Goal: Communication & Community: Answer question/provide support

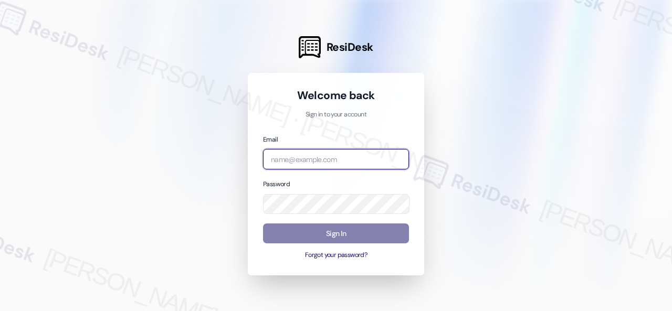
click at [304, 161] on input "email" at bounding box center [336, 159] width 146 height 20
paste input "automated-surveys-baron_properties-steve.flores@baron_properties.com"
type input "automated-surveys-baron_properties-steve.flores@baron_properties.com"
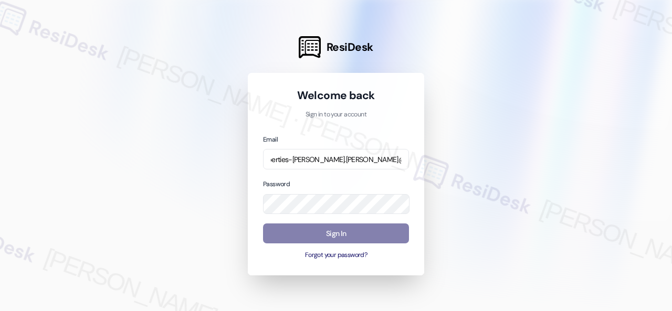
scroll to position [0, 0]
click at [396, 185] on div "Password" at bounding box center [336, 197] width 146 height 36
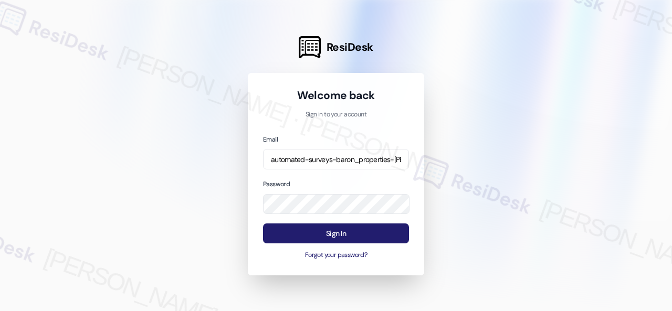
click at [349, 232] on button "Sign In" at bounding box center [336, 234] width 146 height 20
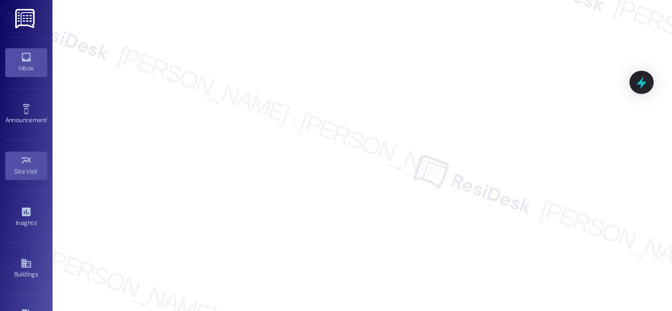
click at [24, 57] on icon at bounding box center [26, 57] width 12 height 12
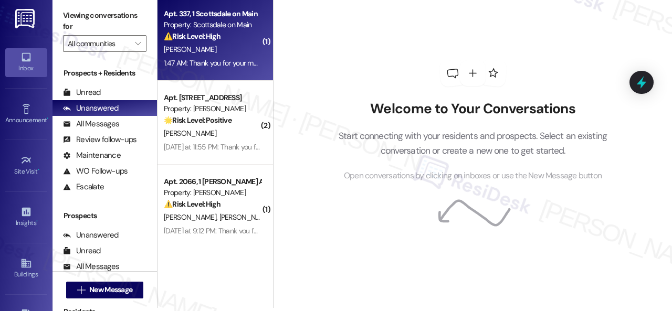
click at [240, 51] on div "[PERSON_NAME]" at bounding box center [212, 49] width 99 height 13
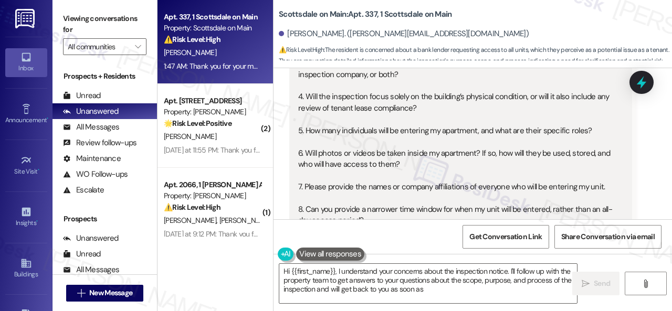
scroll to position [6076, 0]
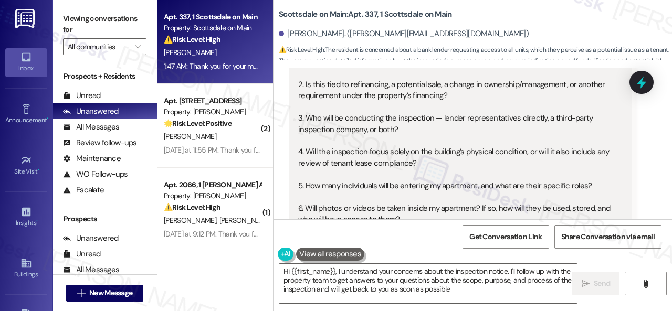
type textarea "Hi {{first_name}}, I understand your concerns about the inspection notice. I'll…"
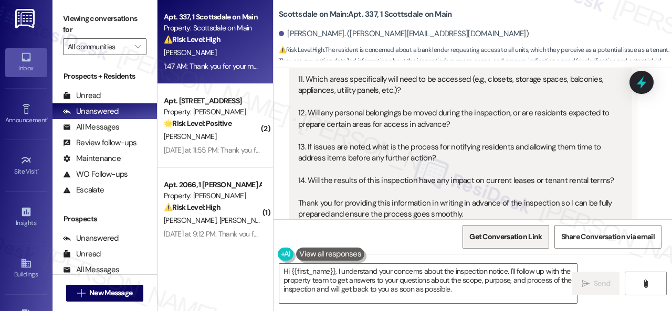
scroll to position [6391, 0]
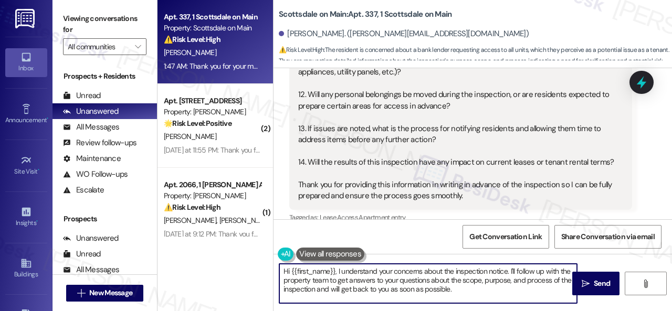
click at [479, 293] on textarea "Hi {{first_name}}, I understand your concerns about the inspection notice. I'll…" at bounding box center [428, 283] width 298 height 39
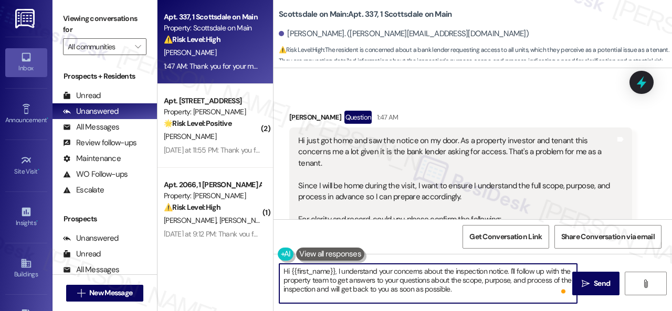
scroll to position [5971, 0]
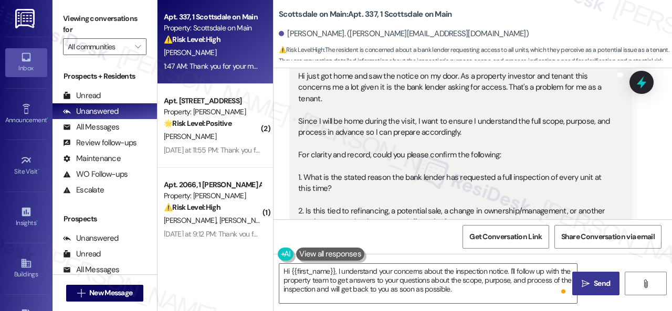
click at [592, 287] on span "Send" at bounding box center [602, 283] width 20 height 11
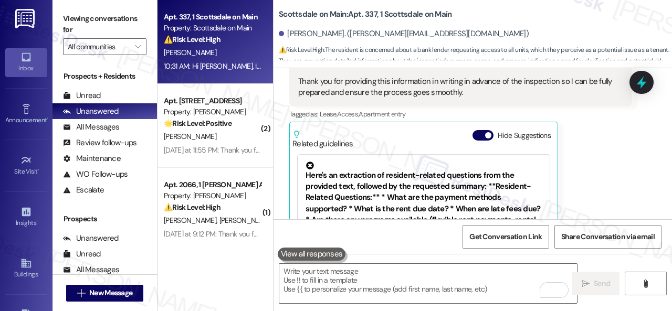
scroll to position [6501, 0]
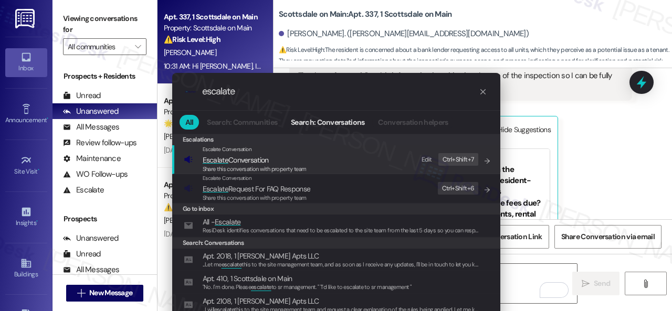
type input "escalate"
click at [426, 158] on div "Edit" at bounding box center [427, 159] width 11 height 11
click at [484, 160] on icon "List of options" at bounding box center [487, 161] width 7 height 7
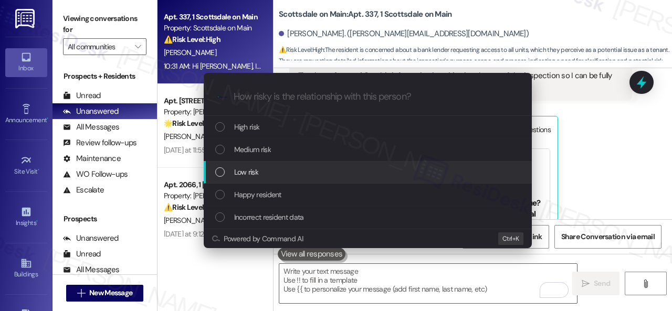
click at [243, 169] on span "Low risk" at bounding box center [246, 172] width 24 height 12
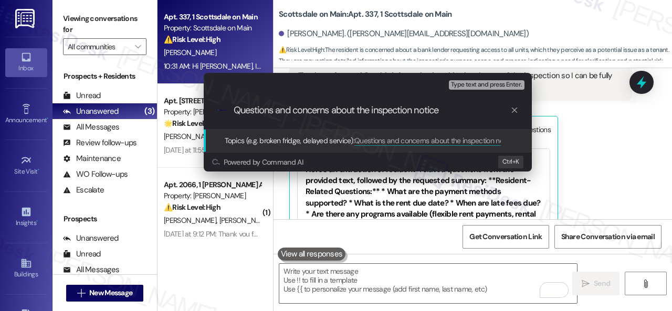
type input "Questions and concerns about the inspection notice."
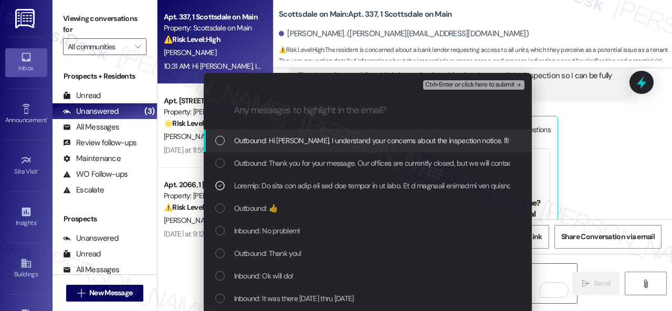
click at [448, 83] on span "Ctrl+Enter or click here to submit" at bounding box center [470, 84] width 90 height 7
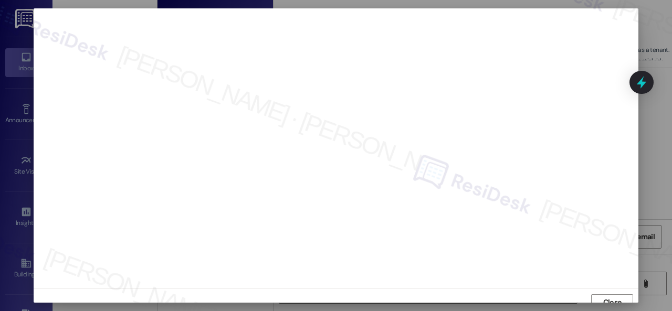
scroll to position [8, 0]
click at [601, 296] on span "Close" at bounding box center [612, 294] width 23 height 11
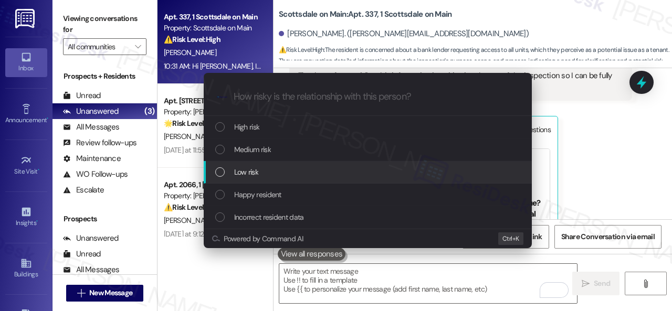
click at [233, 171] on div "Low risk" at bounding box center [368, 172] width 307 height 12
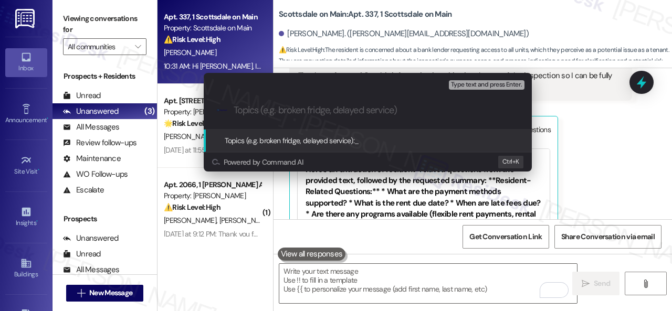
paste input "Questions and concerns about the inspection notice."
type input "Questions and concerns about the inspection notice."
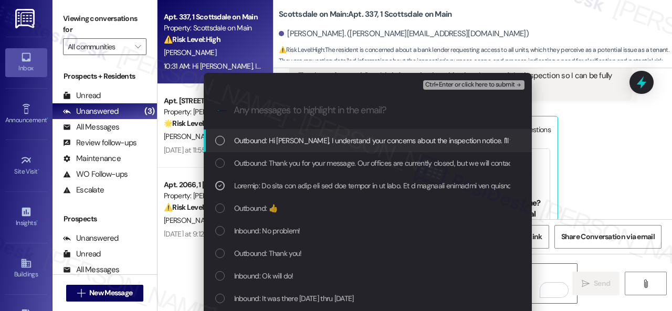
click at [455, 87] on span "Ctrl+Enter or click here to submit" at bounding box center [470, 84] width 90 height 7
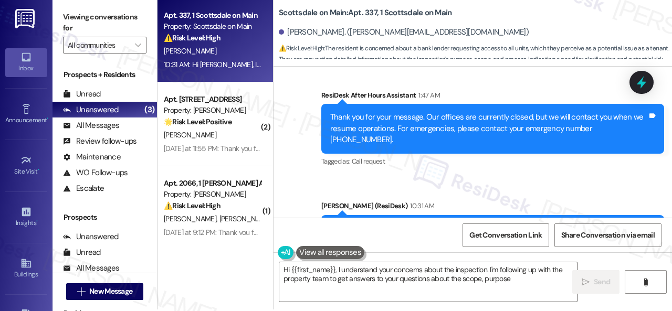
scroll to position [3, 0]
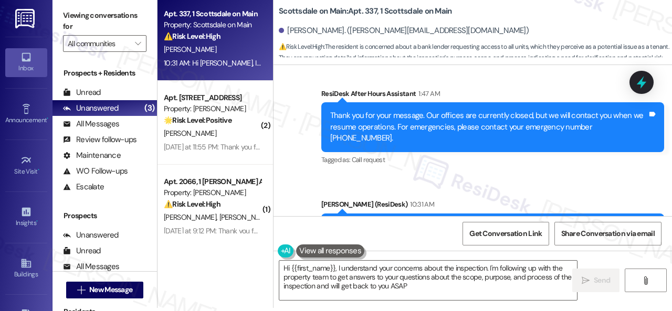
type textarea "Hi {{first_name}}, I understand your concerns about the inspection. I'm followi…"
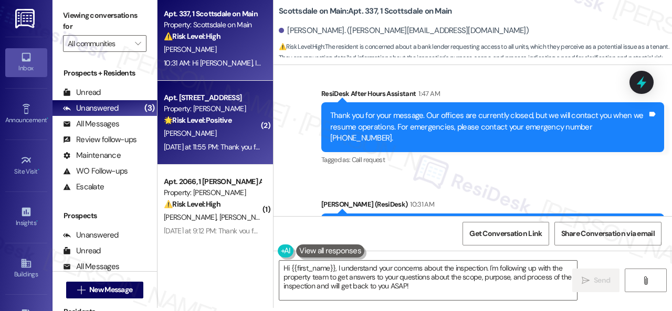
click at [211, 135] on div "T. Davidson" at bounding box center [212, 133] width 99 height 13
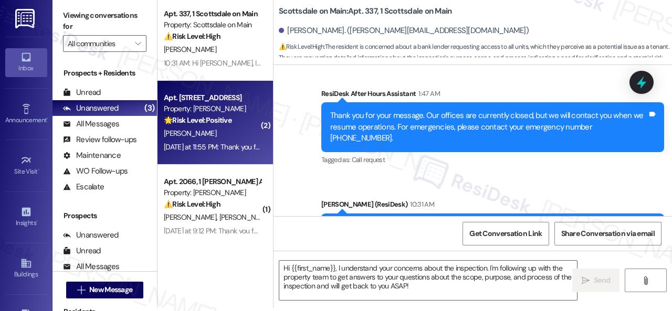
type textarea "Fetching suggested responses. Please feel free to read through the conversation…"
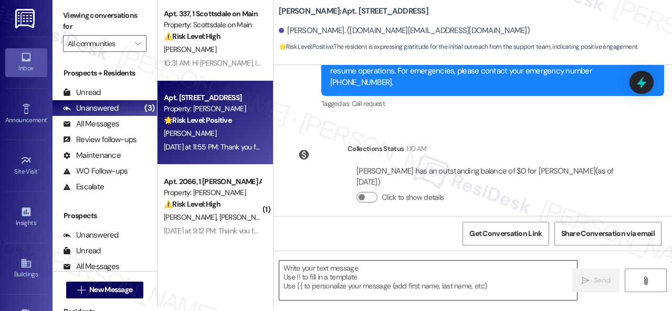
drag, startPoint x: 348, startPoint y: 273, endPoint x: 354, endPoint y: 270, distance: 6.8
click at [349, 273] on textarea at bounding box center [428, 280] width 298 height 39
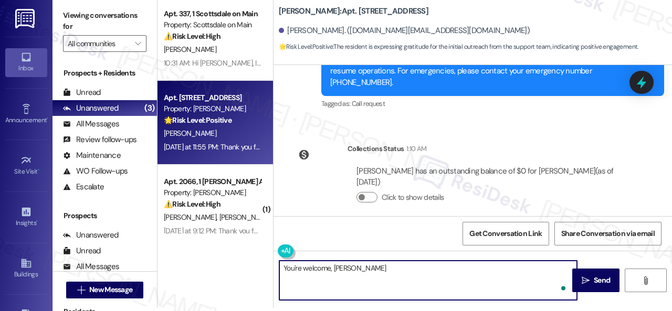
type textarea "You're welcome, Ted!"
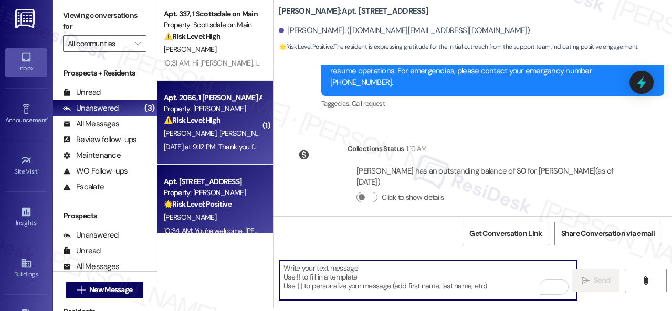
scroll to position [15, 0]
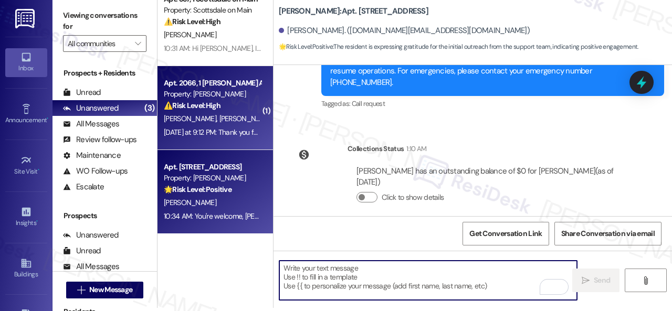
click at [239, 112] on div "T. Scott M. Moore" at bounding box center [212, 118] width 99 height 13
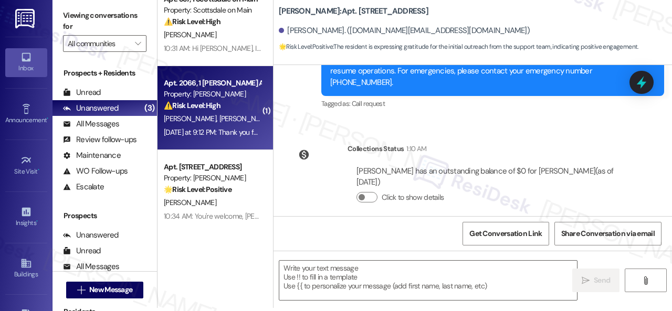
type textarea "Fetching suggested responses. Please feel free to read through the conversation…"
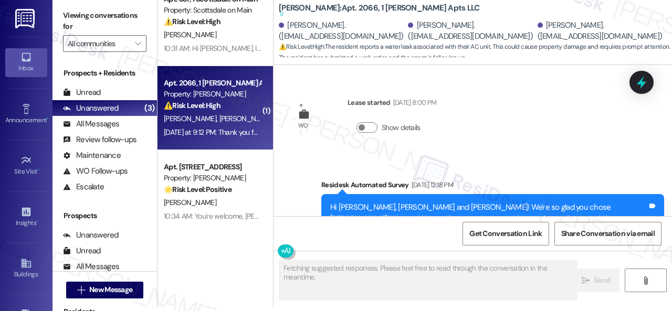
scroll to position [0, 0]
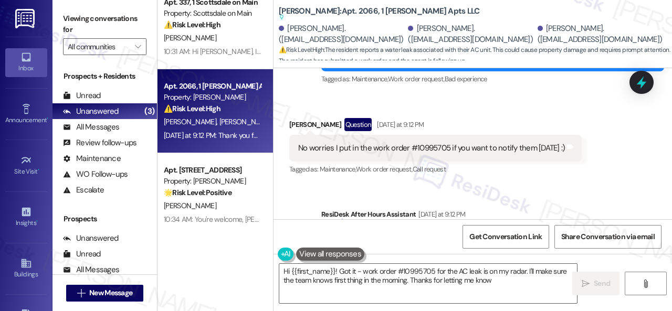
type textarea "Hi {{first_name}}! Got it - work order #10995705 for the AC leak is on my radar…"
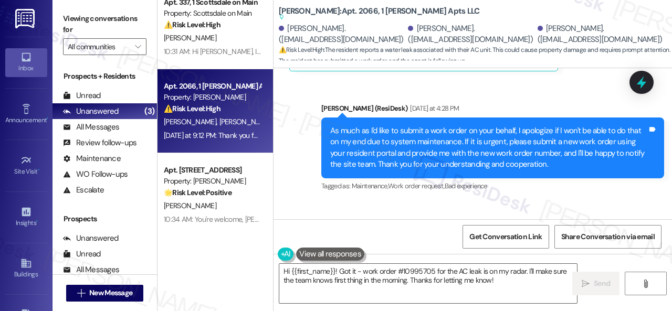
scroll to position [7273, 0]
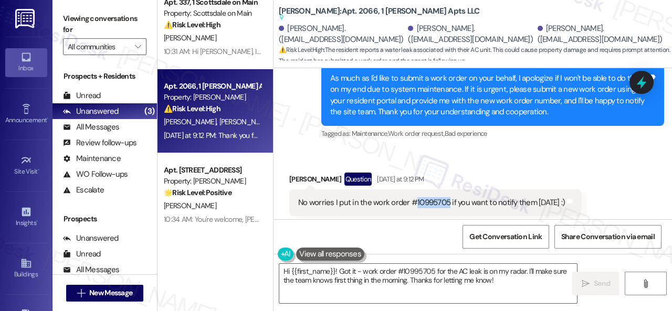
drag, startPoint x: 413, startPoint y: 143, endPoint x: 446, endPoint y: 140, distance: 33.2
click at [446, 197] on div "No worries I put in the work order #10995705 if you want to notify them tomorro…" at bounding box center [431, 202] width 267 height 11
copy div "10995705"
click at [480, 173] on div "Mia Moore Question Yesterday at 9:12 PM" at bounding box center [435, 181] width 292 height 17
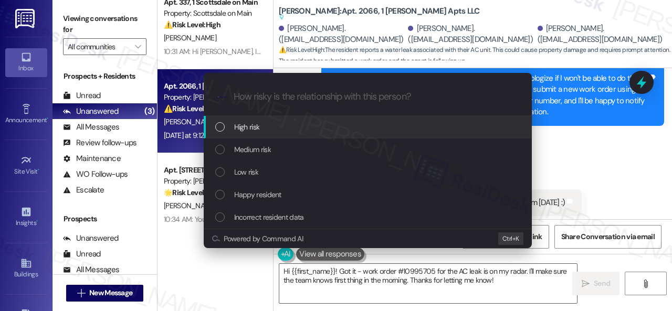
click at [244, 127] on span "High risk" at bounding box center [247, 127] width 26 height 12
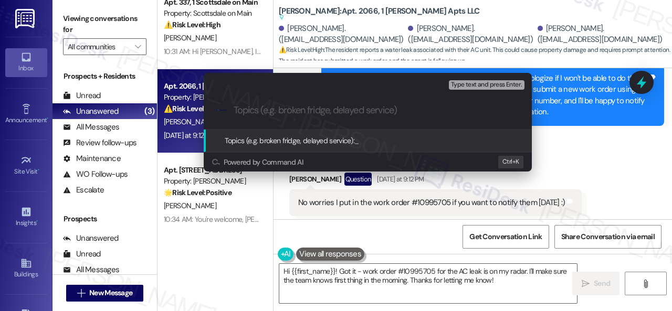
paste input "10995705"
drag, startPoint x: 294, startPoint y: 111, endPoint x: 204, endPoint y: 111, distance: 89.8
click at [204, 111] on div ".cls-1{fill:#0a055f;}.cls-2{fill:#0cc4c4;} resideskLogoBlueOrange 10995705" at bounding box center [368, 110] width 328 height 37
paste input "Follow-up on work order"
type input "Follow-up on work order 10995705"
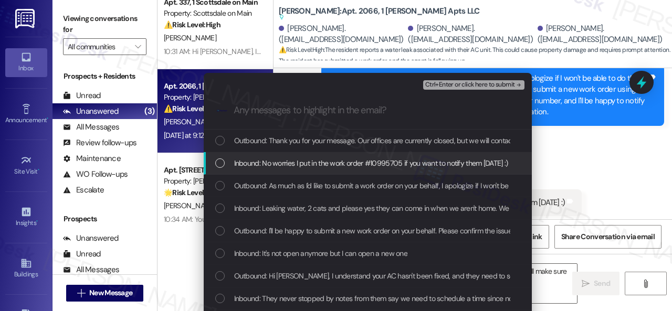
click at [266, 162] on span "Inbound: No worries I put in the work order #10995705 if you want to notify the…" at bounding box center [371, 164] width 274 height 12
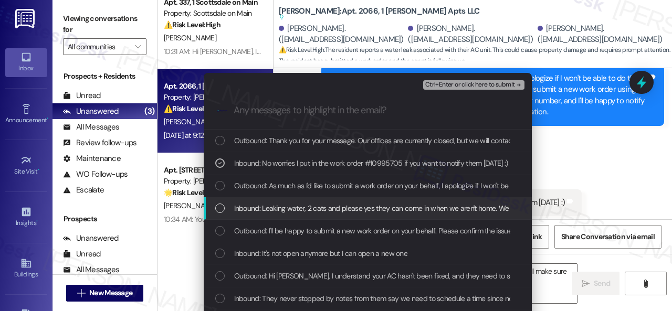
click at [268, 210] on span "Inbound: Leaking water, 2 cats and please yes they can come in when we aren't h…" at bounding box center [478, 209] width 489 height 12
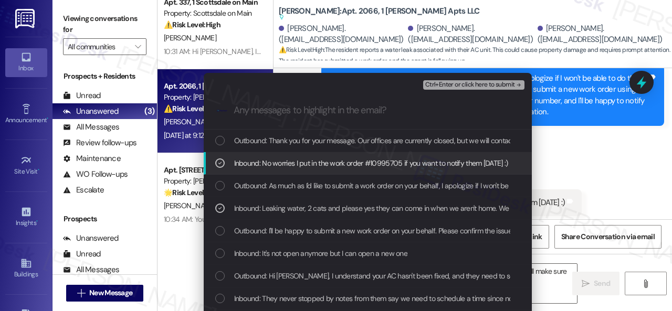
click at [216, 162] on icon "List of options" at bounding box center [219, 163] width 7 height 7
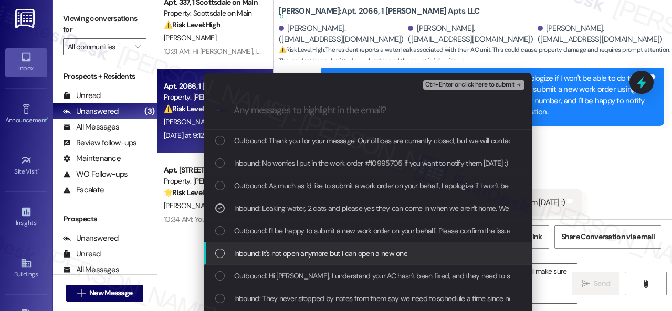
scroll to position [53, 0]
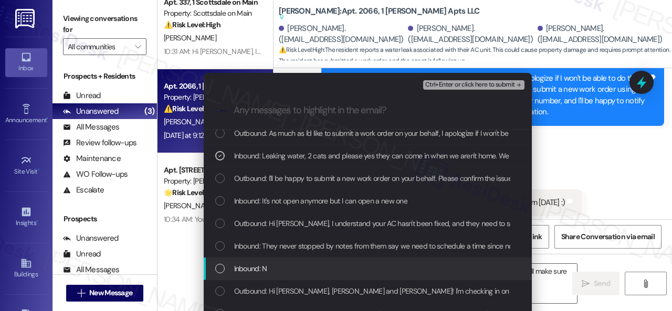
click at [236, 266] on span "Inbound: N" at bounding box center [250, 269] width 33 height 12
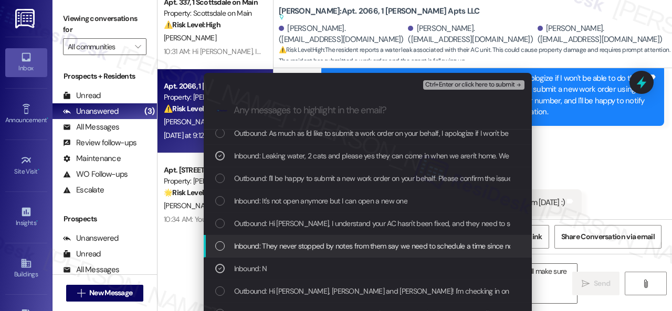
click at [255, 243] on span "Inbound: They never stopped by notes from them say we need to schedule a time s…" at bounding box center [472, 246] width 476 height 12
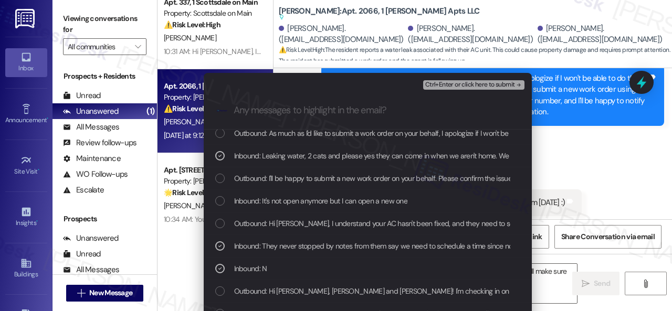
click at [459, 81] on span "Ctrl+Enter or click here to submit" at bounding box center [470, 84] width 90 height 7
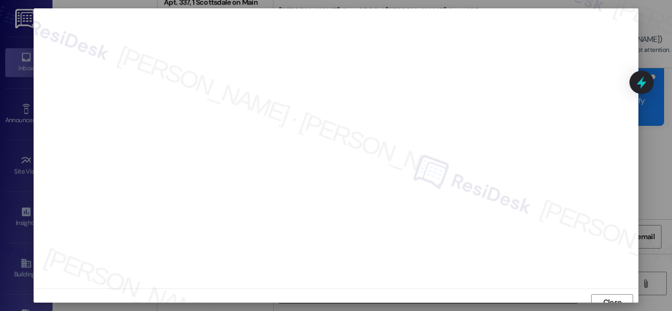
scroll to position [8, 0]
click at [603, 294] on span "Close" at bounding box center [612, 294] width 18 height 11
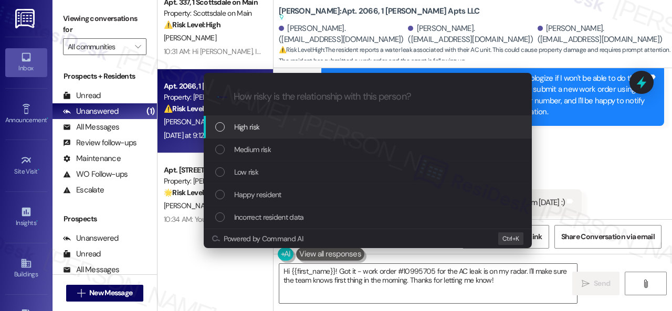
click at [254, 128] on span "High risk" at bounding box center [247, 127] width 26 height 12
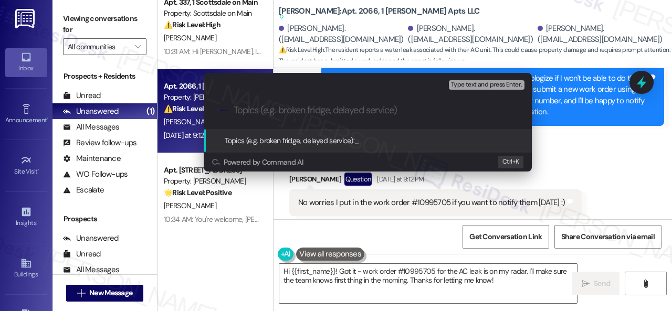
paste input "Follow-up on work order 10995705"
type input "Follow-up on work order 10995705"
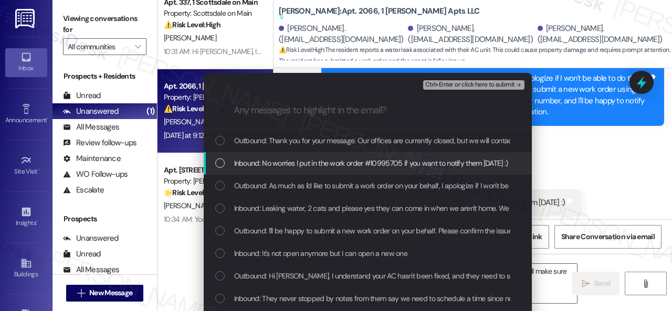
click at [266, 166] on span "Inbound: No worries I put in the work order #10995705 if you want to notify the…" at bounding box center [371, 164] width 274 height 12
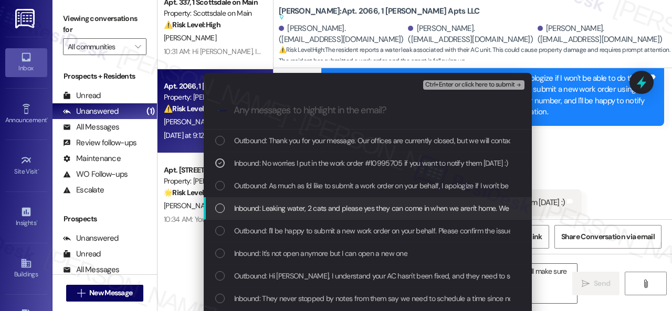
click at [266, 205] on span "Inbound: Leaking water, 2 cats and please yes they can come in when we aren't h…" at bounding box center [478, 209] width 489 height 12
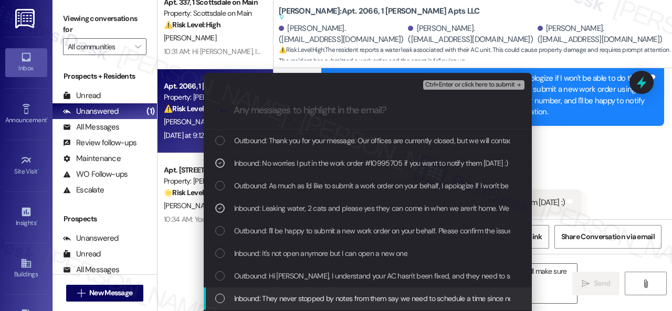
scroll to position [53, 0]
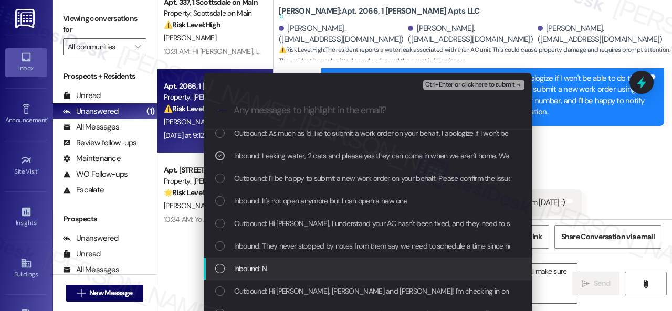
click at [247, 266] on span "Inbound: N" at bounding box center [250, 269] width 33 height 12
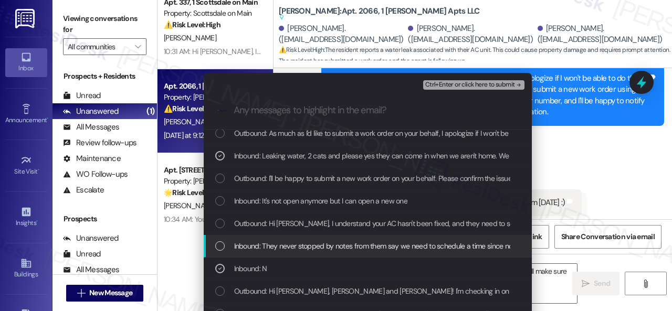
click at [252, 243] on span "Inbound: They never stopped by notes from them say we need to schedule a time s…" at bounding box center [472, 246] width 476 height 12
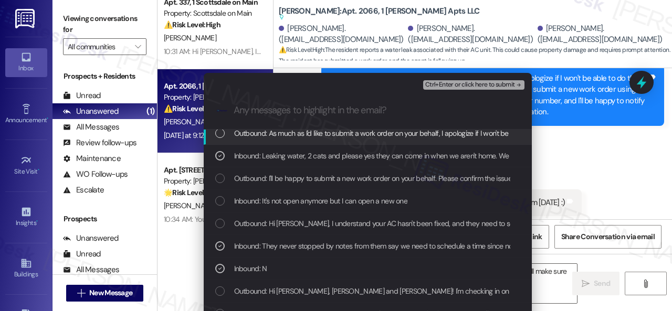
click at [445, 88] on span "Ctrl+Enter or click here to submit" at bounding box center [470, 84] width 90 height 7
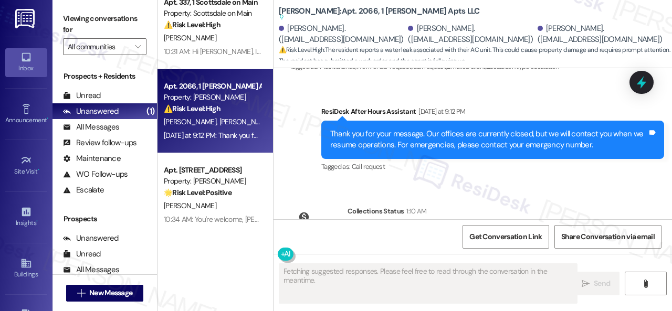
scroll to position [3, 0]
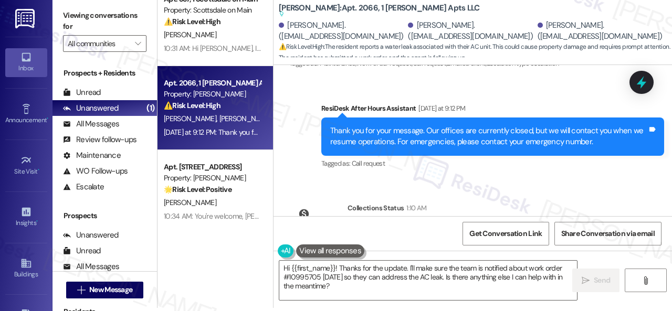
click at [454, 130] on div "WO Lease started May 29, 2025 at 8:00 PM Show details Survey, sent via SMS Resi…" at bounding box center [473, 140] width 399 height 151
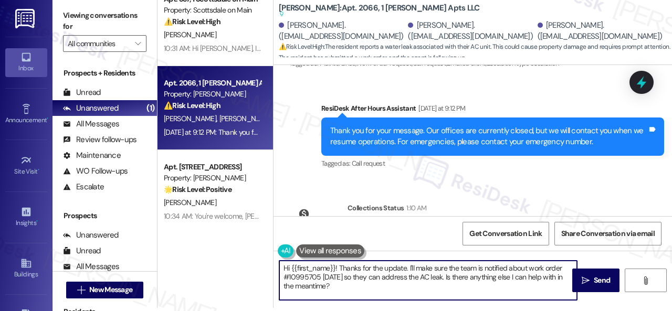
drag, startPoint x: 364, startPoint y: 289, endPoint x: 256, endPoint y: 246, distance: 116.4
click at [213, 247] on div "Apt. 337, 1 Scottsdale on Main Property: Scottsdale on Main ⚠️ Risk Level: High…" at bounding box center [415, 152] width 515 height 311
paste textarea "Thank you. I've made a follow-up with the site team regarding your work order. …"
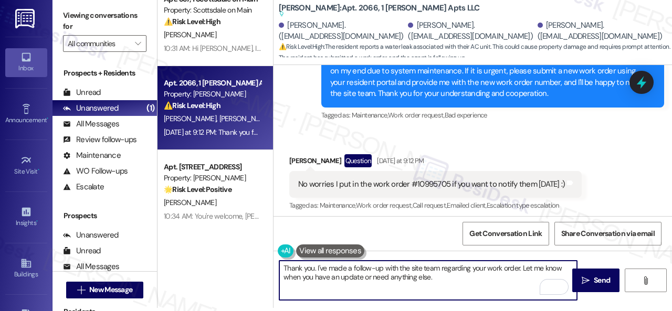
scroll to position [7273, 0]
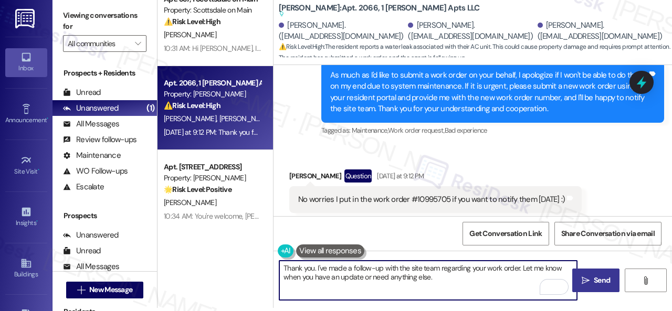
type textarea "Thank you. I've made a follow-up with the site team regarding your work order. …"
click at [602, 279] on span "Send" at bounding box center [602, 280] width 16 height 11
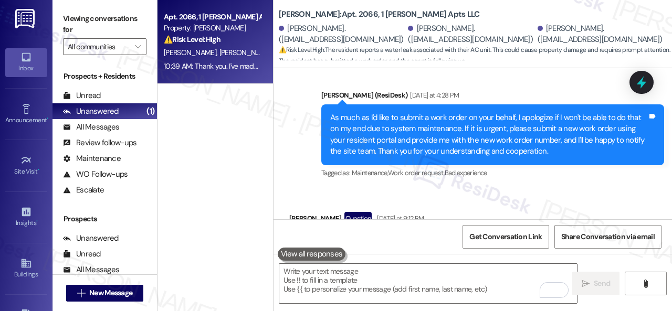
scroll to position [0, 0]
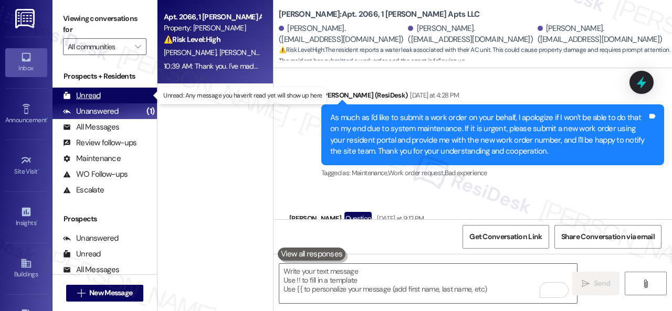
click at [94, 95] on div "Unread" at bounding box center [82, 95] width 38 height 11
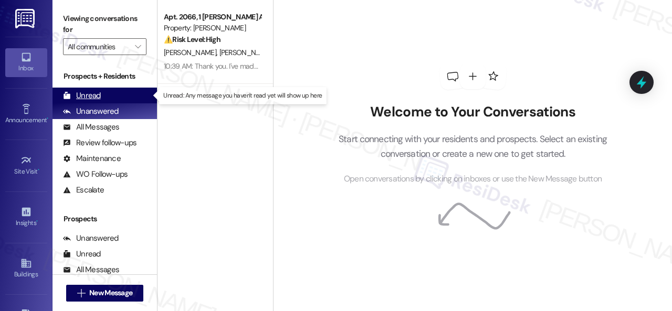
click at [87, 98] on div "Unread" at bounding box center [82, 95] width 38 height 11
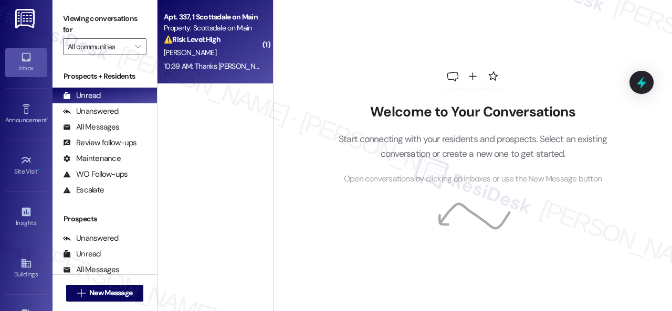
click at [236, 55] on div "[PERSON_NAME]" at bounding box center [212, 52] width 99 height 13
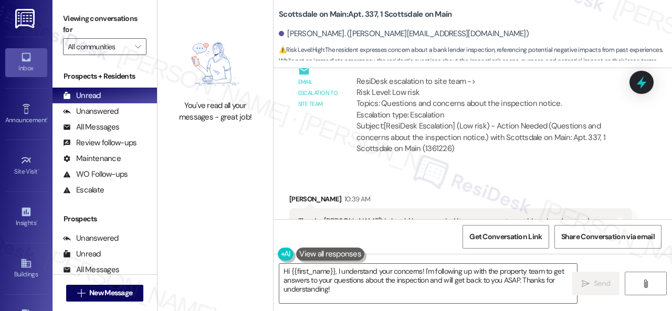
scroll to position [6849, 0]
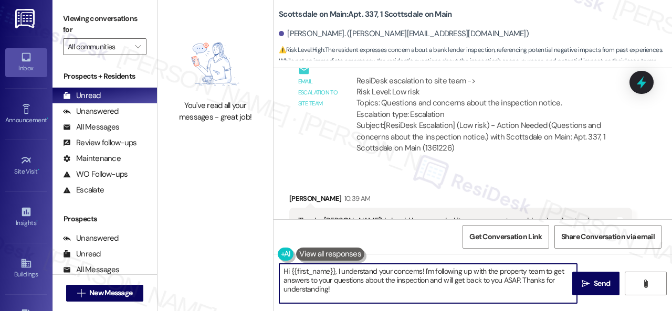
drag, startPoint x: 338, startPoint y: 271, endPoint x: 267, endPoint y: 271, distance: 70.4
click at [267, 271] on div "You've read all your messages - great job! Scottsdale on Main: Apt. 337, 1 Scot…" at bounding box center [415, 155] width 515 height 311
type textarea "I understand your concerns! I'm following up with the property team to get answ…"
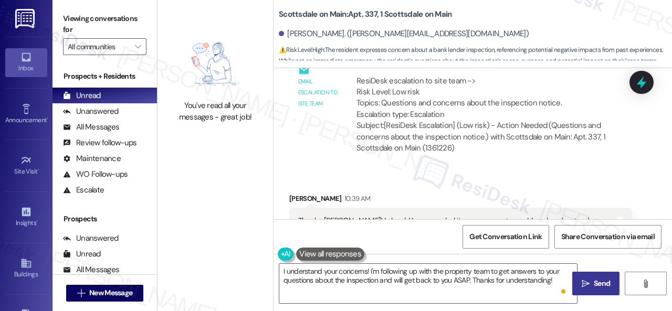
click at [587, 284] on span " Send" at bounding box center [596, 283] width 33 height 11
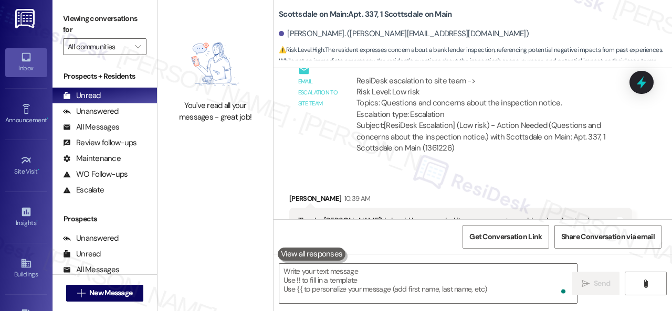
scroll to position [7006, 0]
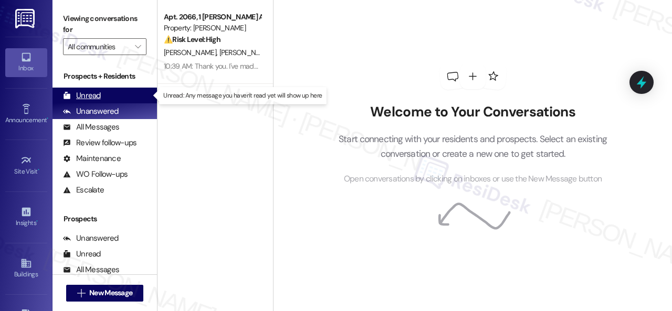
click at [91, 96] on div "Unread" at bounding box center [82, 95] width 38 height 11
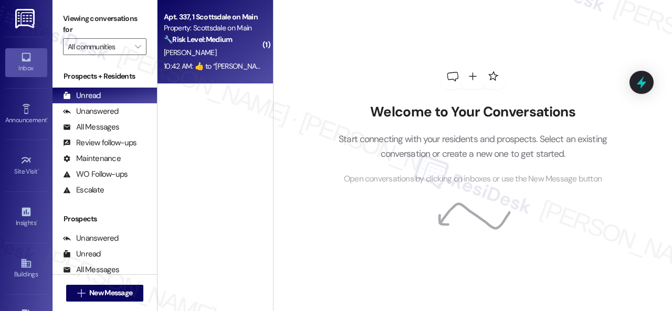
click at [241, 55] on div "[PERSON_NAME]" at bounding box center [212, 52] width 99 height 13
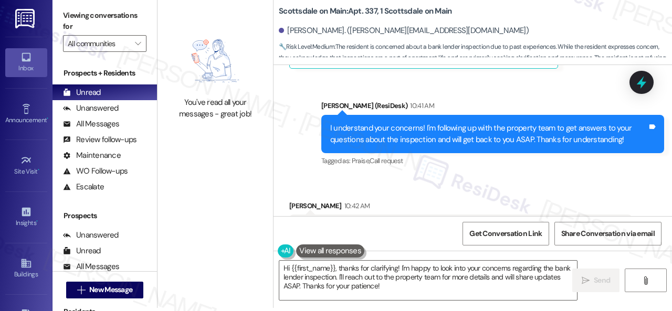
scroll to position [7091, 0]
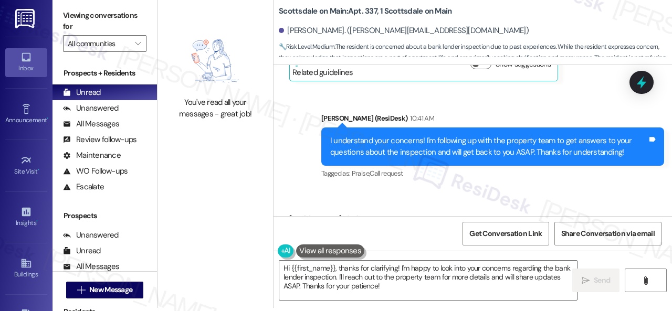
drag, startPoint x: 403, startPoint y: 289, endPoint x: 269, endPoint y: 259, distance: 137.6
click at [250, 248] on div "You've read all your messages - great job! Scottsdale on Main: Apt. 337, 1 Scot…" at bounding box center [415, 152] width 515 height 311
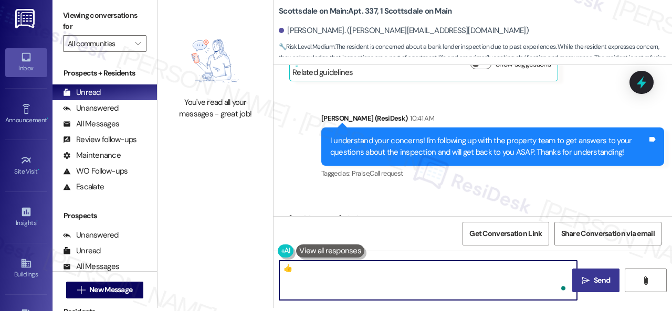
type textarea "👍"
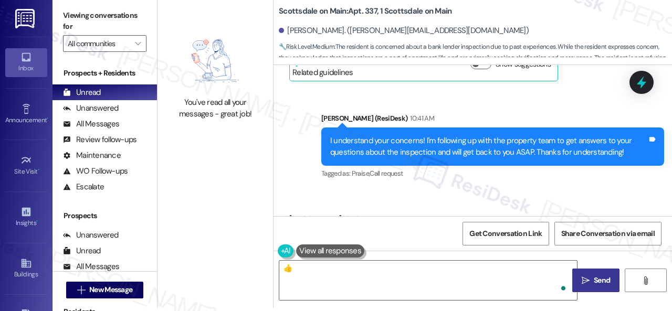
click at [594, 283] on span "Send" at bounding box center [602, 280] width 16 height 11
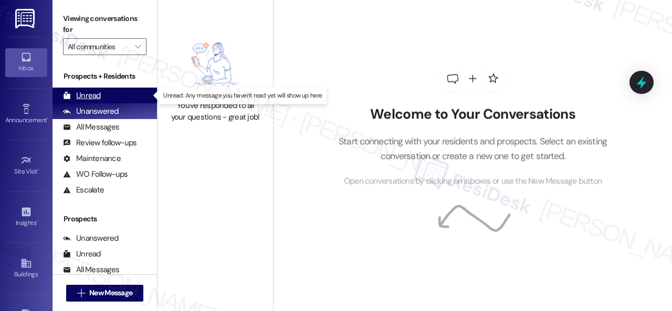
click at [85, 94] on div "Unread" at bounding box center [82, 95] width 38 height 11
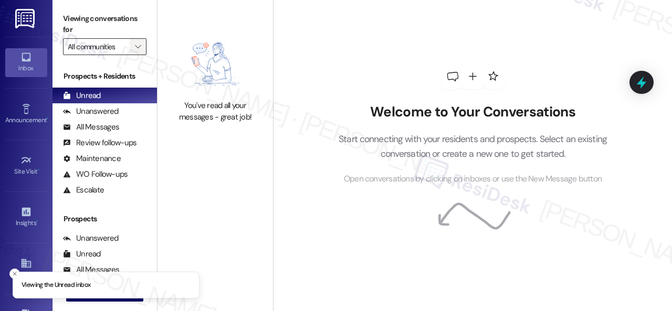
click at [135, 44] on icon "" at bounding box center [138, 47] width 6 height 8
